Goal: Task Accomplishment & Management: Complete application form

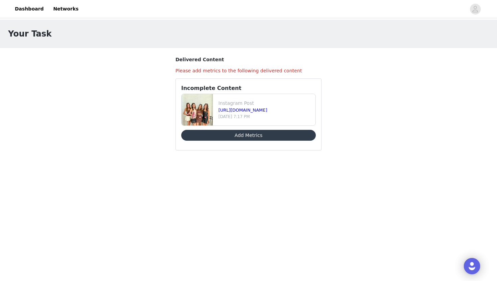
click at [214, 132] on button "Add Metrics" at bounding box center [248, 135] width 134 height 11
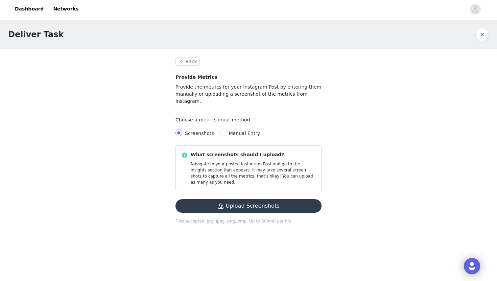
click at [226, 130] on span "Manual Entry" at bounding box center [244, 132] width 37 height 5
click at [226, 129] on input "Manual Entry" at bounding box center [222, 132] width 7 height 7
radio input "true"
radio input "false"
radio input "true"
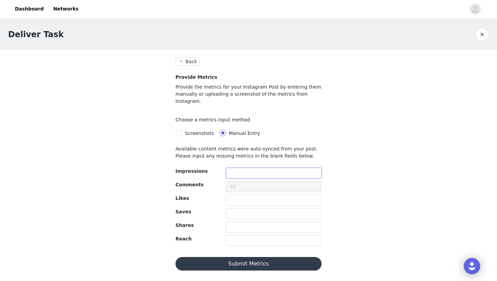
click at [258, 168] on input "text" at bounding box center [274, 173] width 96 height 11
click at [242, 195] on input "text" at bounding box center [274, 200] width 96 height 11
type input "226"
click at [235, 208] on input "text" at bounding box center [274, 213] width 96 height 11
click at [233, 208] on input "text" at bounding box center [274, 213] width 96 height 11
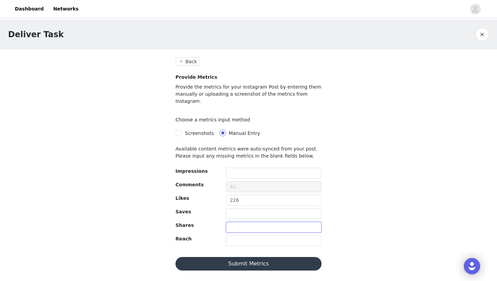
click at [237, 222] on input "text" at bounding box center [274, 227] width 96 height 11
click at [238, 235] on input "text" at bounding box center [274, 240] width 96 height 11
click at [236, 168] on input "text" at bounding box center [274, 173] width 96 height 11
type input "2715"
click at [240, 238] on input "text" at bounding box center [274, 240] width 96 height 11
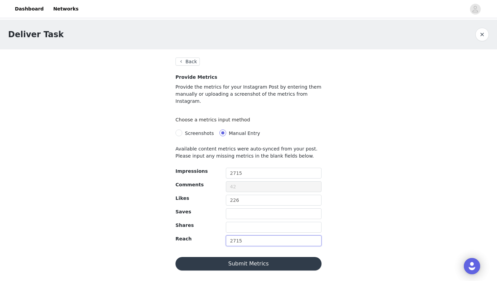
type input "2715"
click at [221, 260] on button "Submit Metrics" at bounding box center [248, 264] width 146 height 14
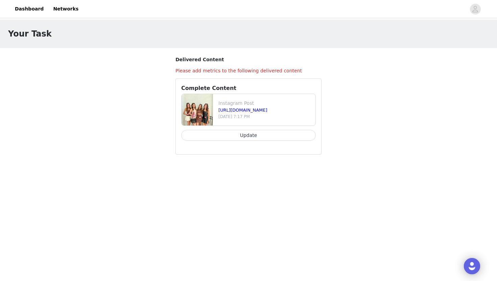
click at [249, 134] on button "Update" at bounding box center [248, 135] width 134 height 11
